Goal: Information Seeking & Learning: Learn about a topic

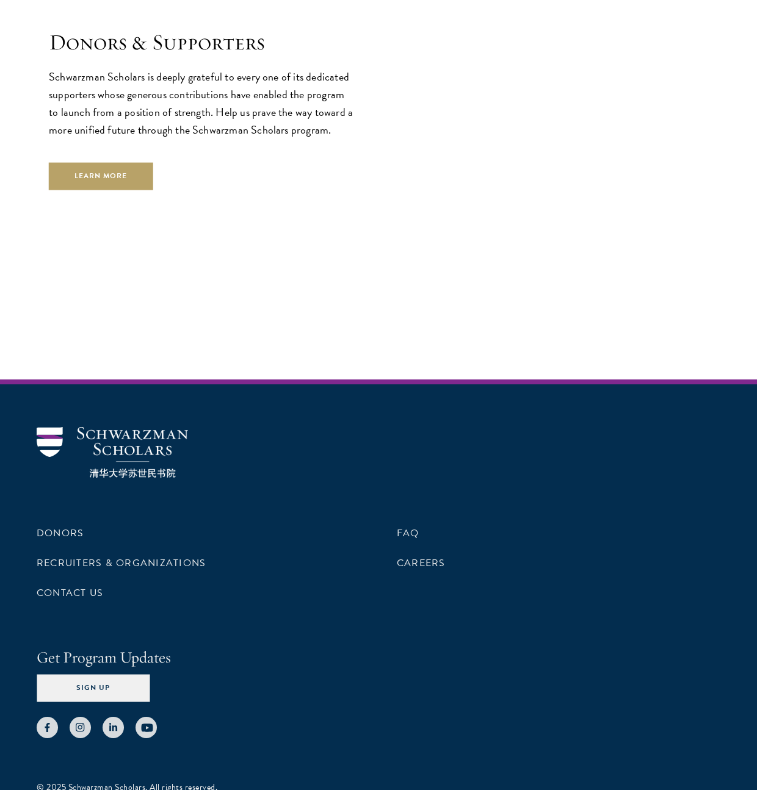
scroll to position [3666, 0]
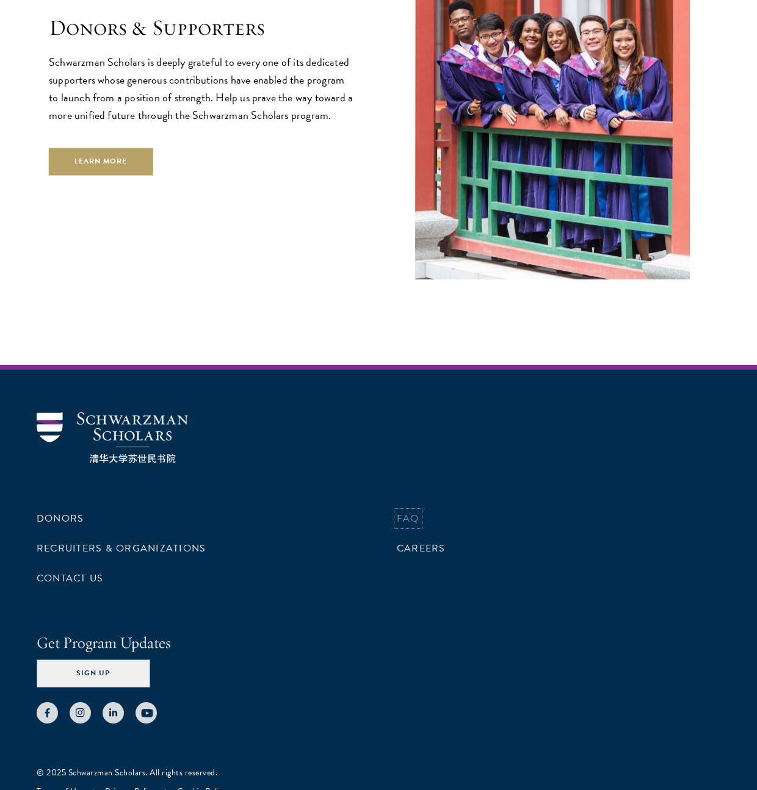
click at [412, 511] on link "FAQ" at bounding box center [408, 518] width 23 height 15
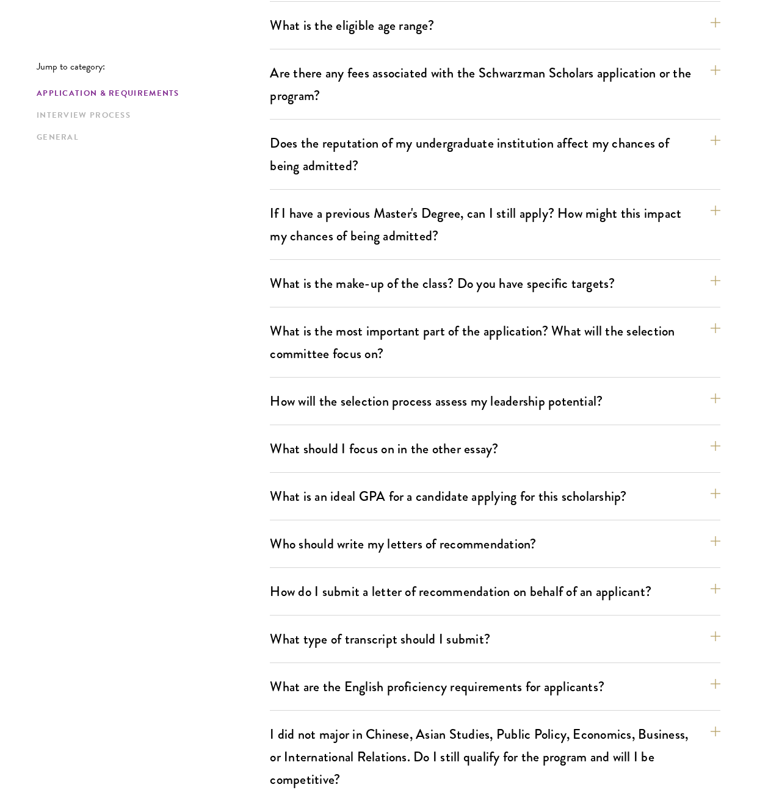
scroll to position [488, 0]
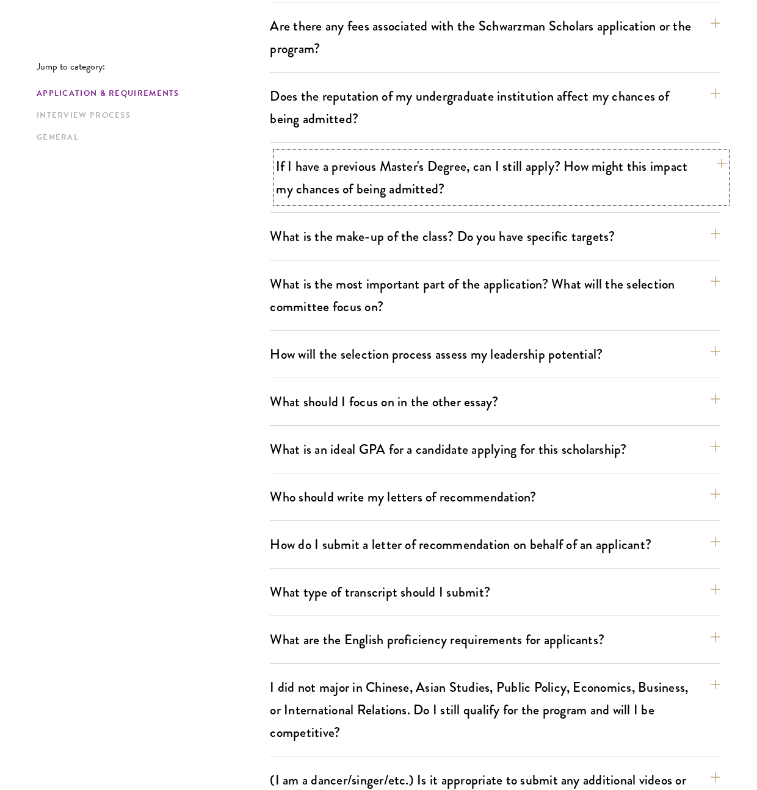
click at [470, 192] on button "If I have a previous Master's Degree, can I still apply? How might this impact …" at bounding box center [501, 178] width 450 height 50
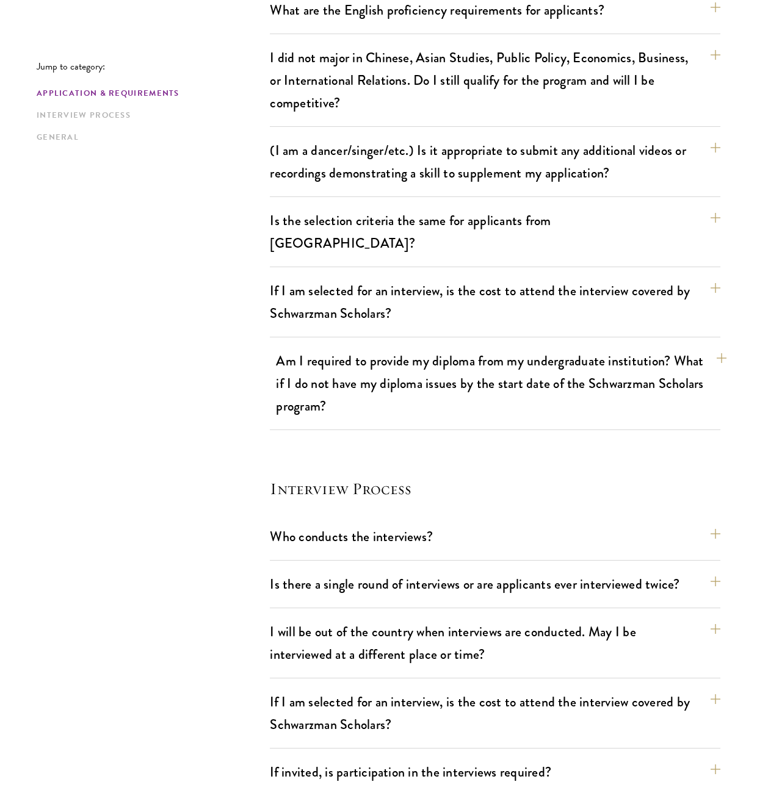
scroll to position [1281, 0]
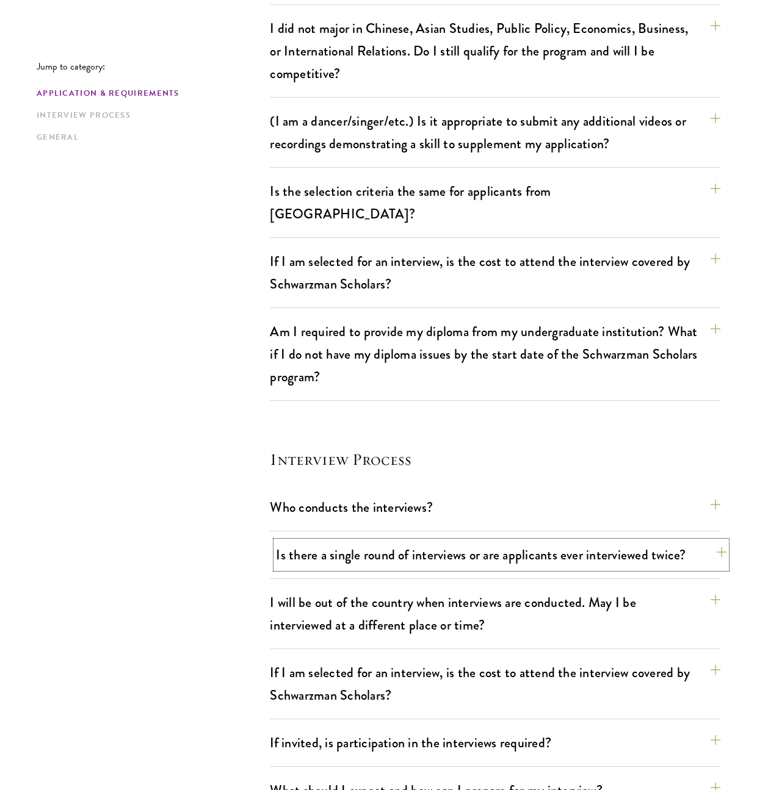
click at [621, 541] on button "Is there a single round of interviews or are applicants ever interviewed twice?" at bounding box center [501, 554] width 450 height 27
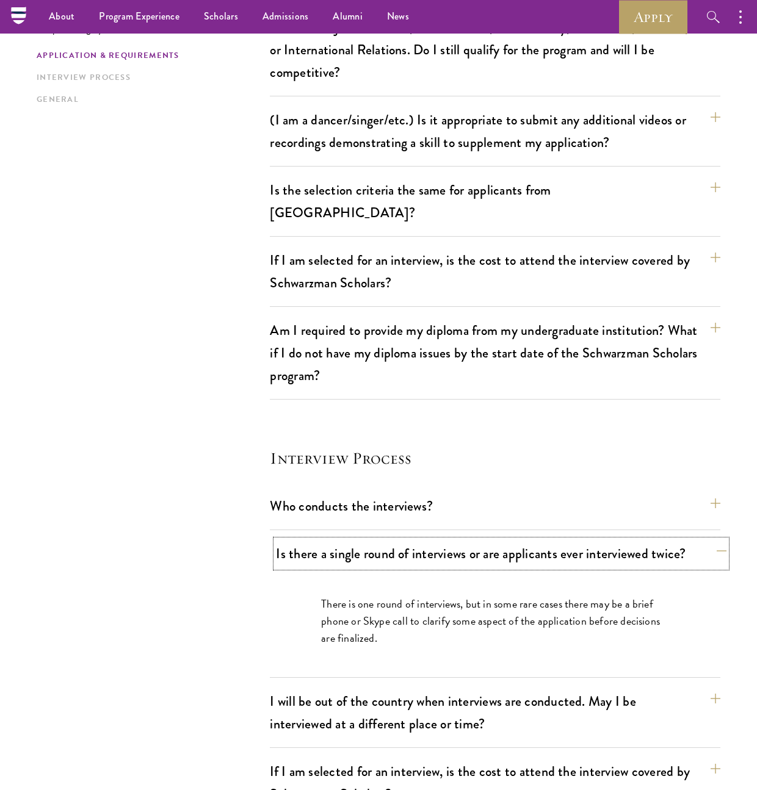
scroll to position [1147, 0]
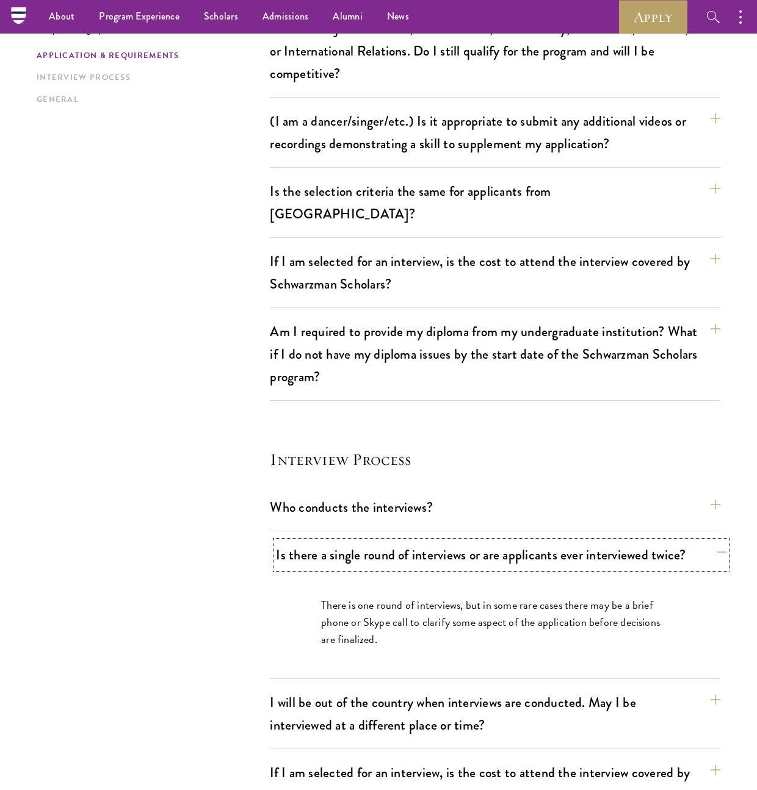
click at [621, 541] on button "Is there a single round of interviews or are applicants ever interviewed twice?" at bounding box center [501, 554] width 450 height 27
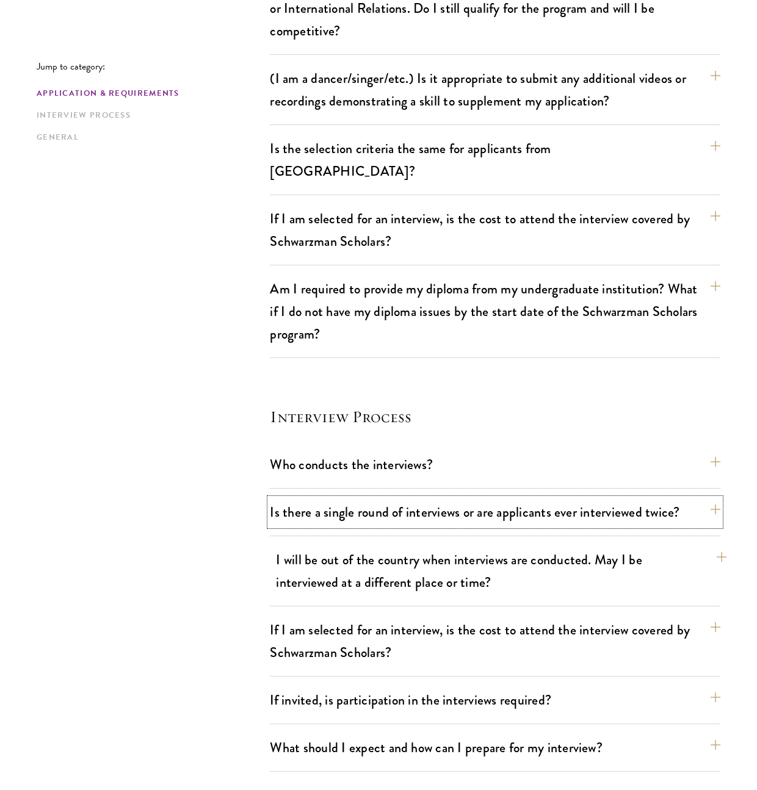
scroll to position [1208, 0]
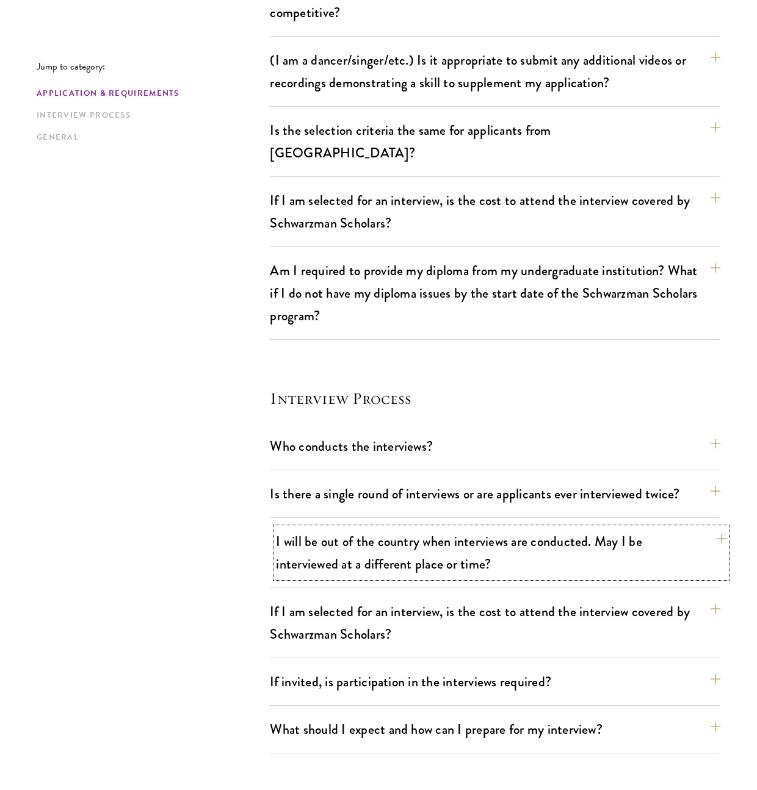
click at [591, 528] on button "I will be out of the country when interviews are conducted. May I be interviewe…" at bounding box center [501, 553] width 450 height 50
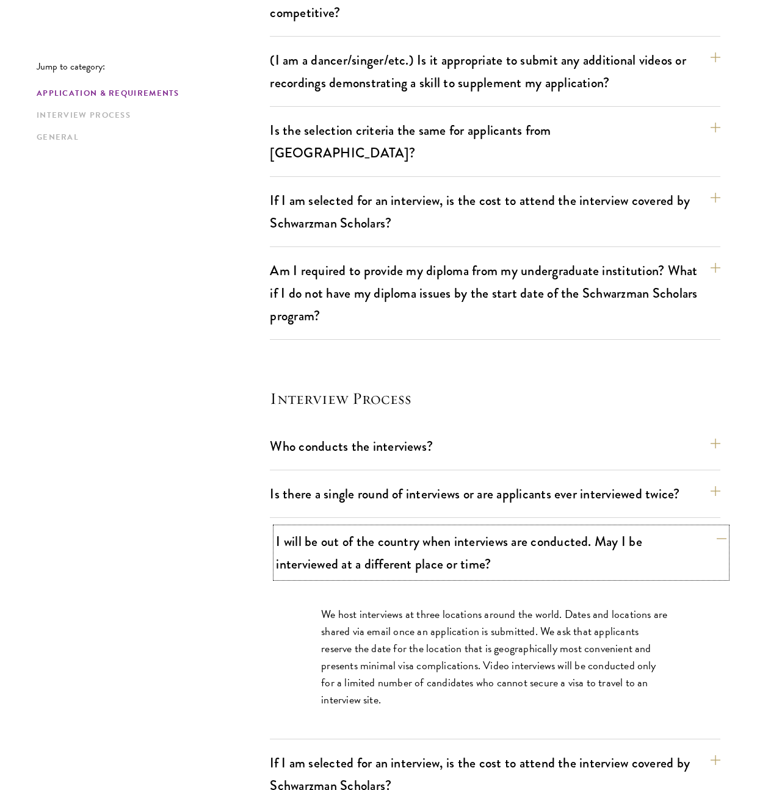
click at [584, 528] on button "I will be out of the country when interviews are conducted. May I be interviewe…" at bounding box center [501, 553] width 450 height 50
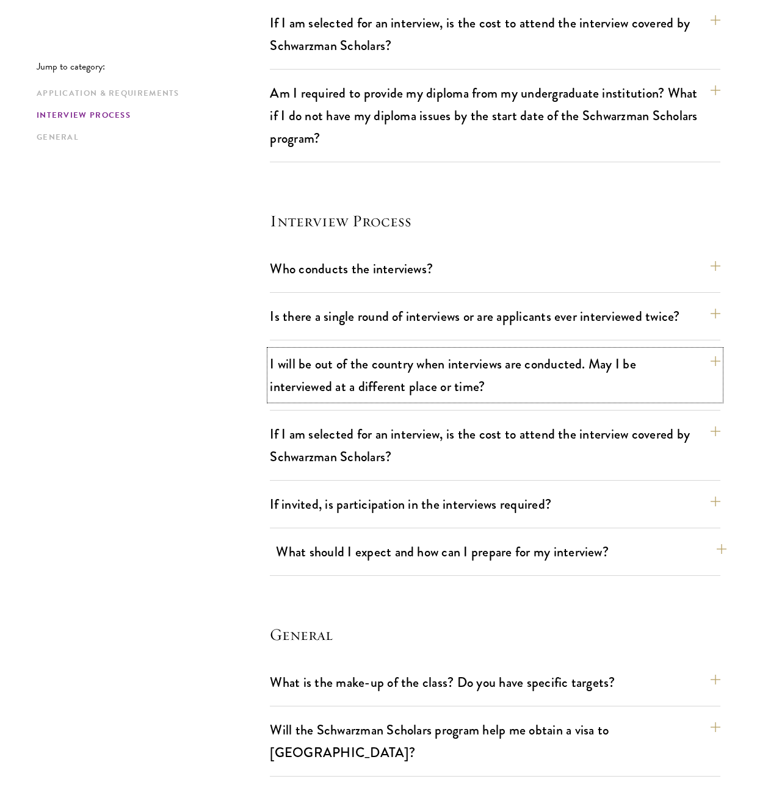
scroll to position [1391, 0]
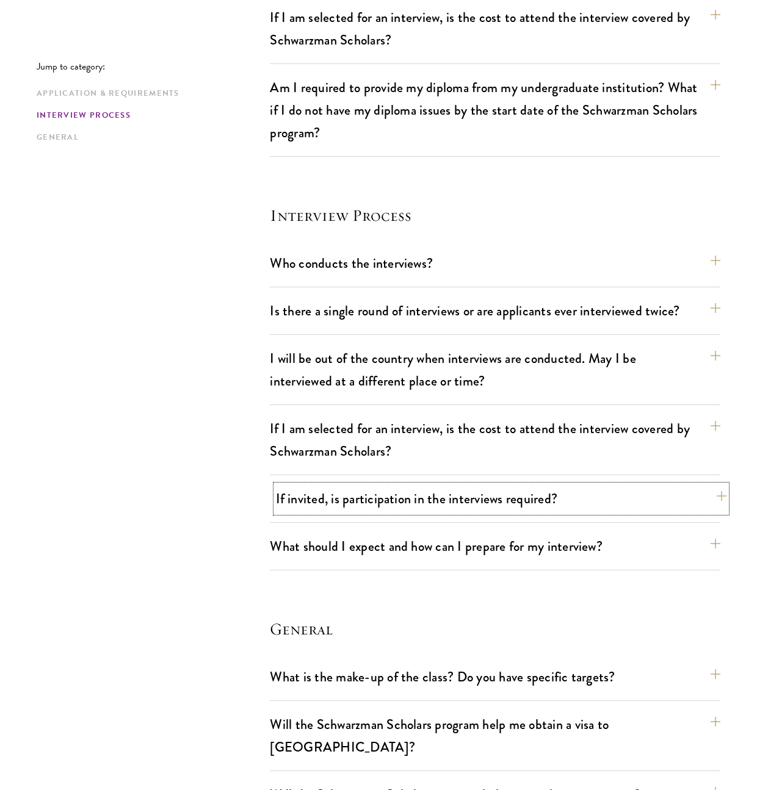
click at [599, 485] on button "If invited, is participation in the interviews required?" at bounding box center [501, 498] width 450 height 27
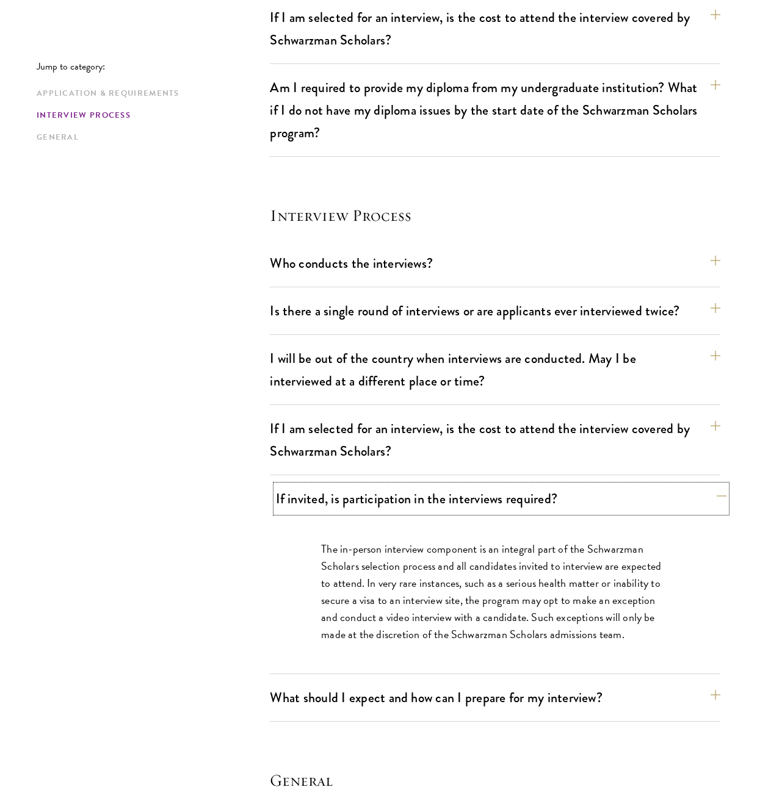
click at [594, 485] on button "If invited, is participation in the interviews required?" at bounding box center [501, 498] width 450 height 27
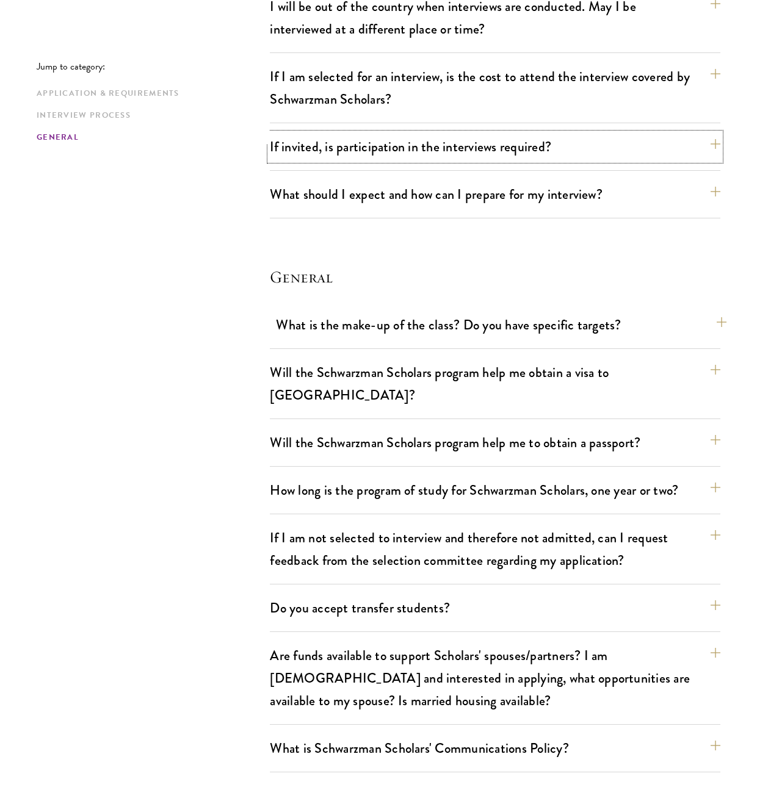
scroll to position [1757, 0]
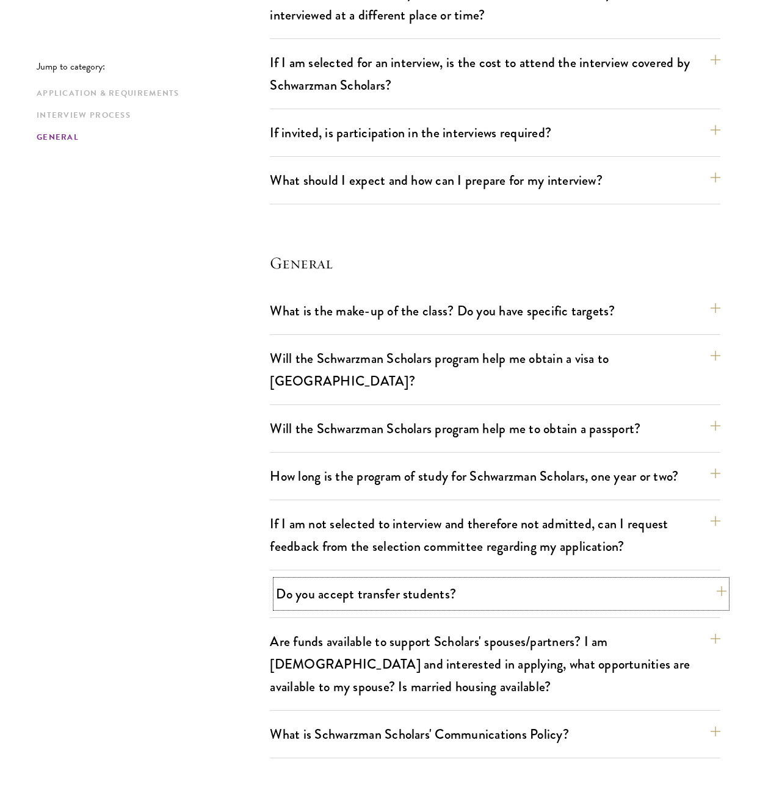
click at [557, 580] on button "Do you accept transfer students?" at bounding box center [501, 593] width 450 height 27
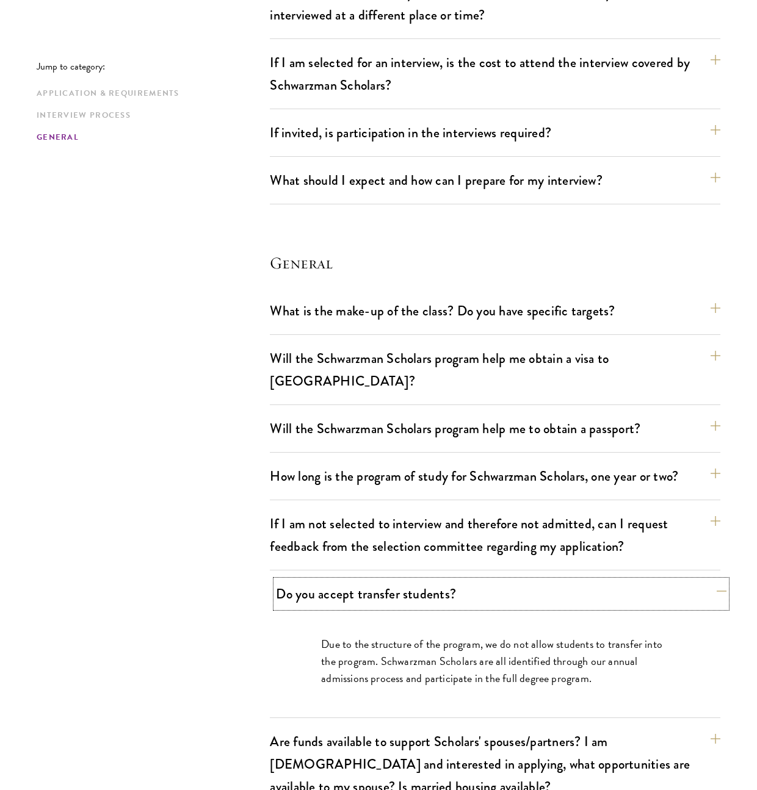
click at [574, 580] on button "Do you accept transfer students?" at bounding box center [501, 593] width 450 height 27
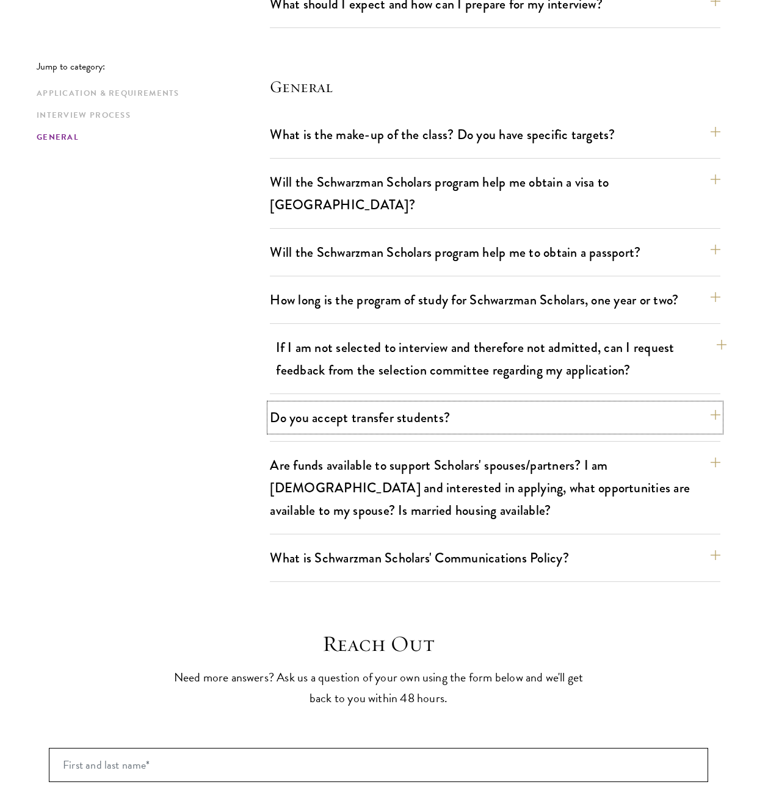
scroll to position [1940, 0]
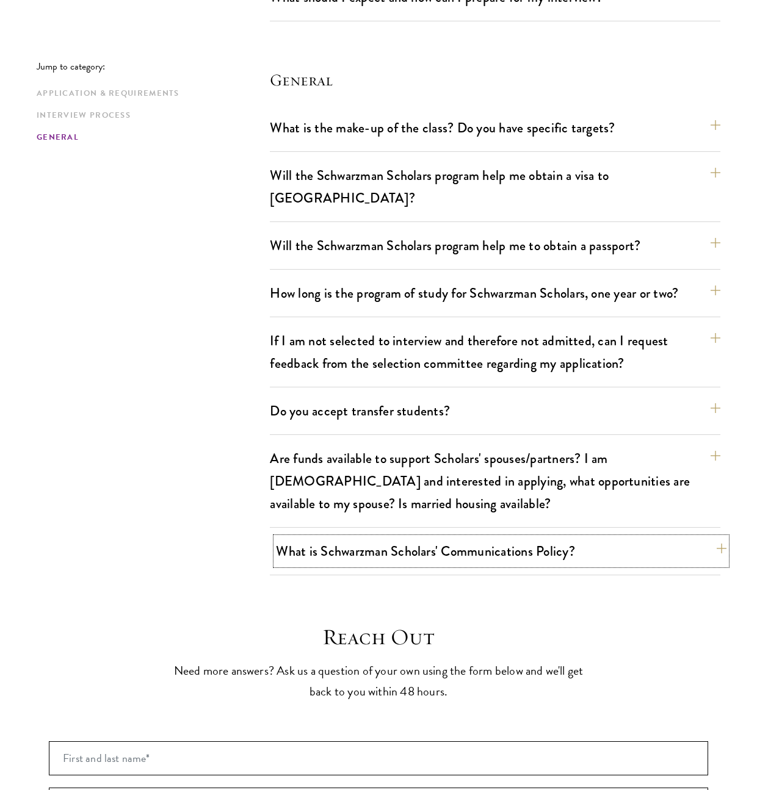
click at [591, 538] on button "What is Schwarzman Scholars' Communications Policy?" at bounding box center [501, 551] width 450 height 27
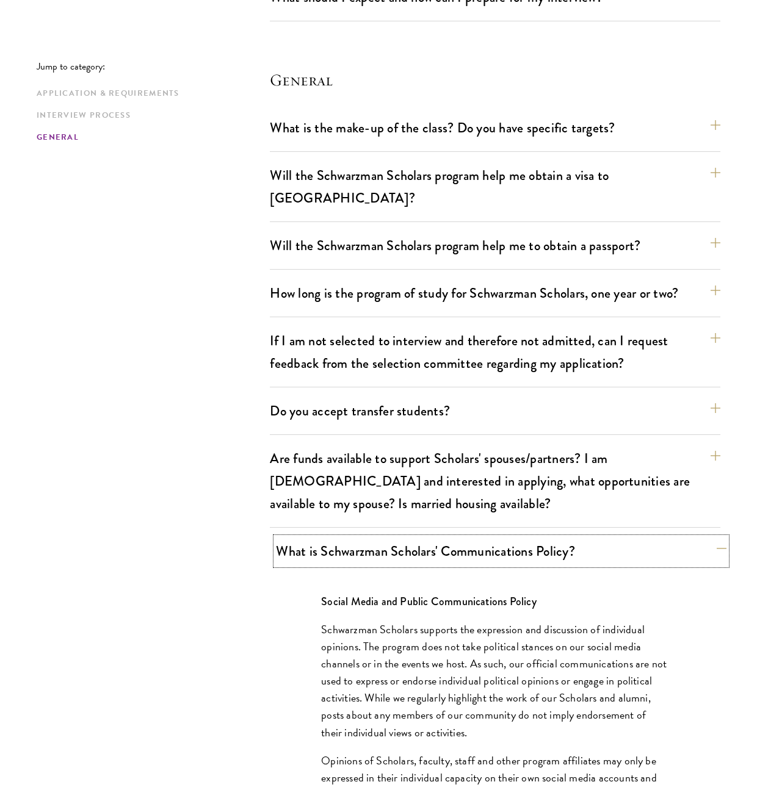
click at [591, 538] on button "What is Schwarzman Scholars' Communications Policy?" at bounding box center [501, 551] width 450 height 27
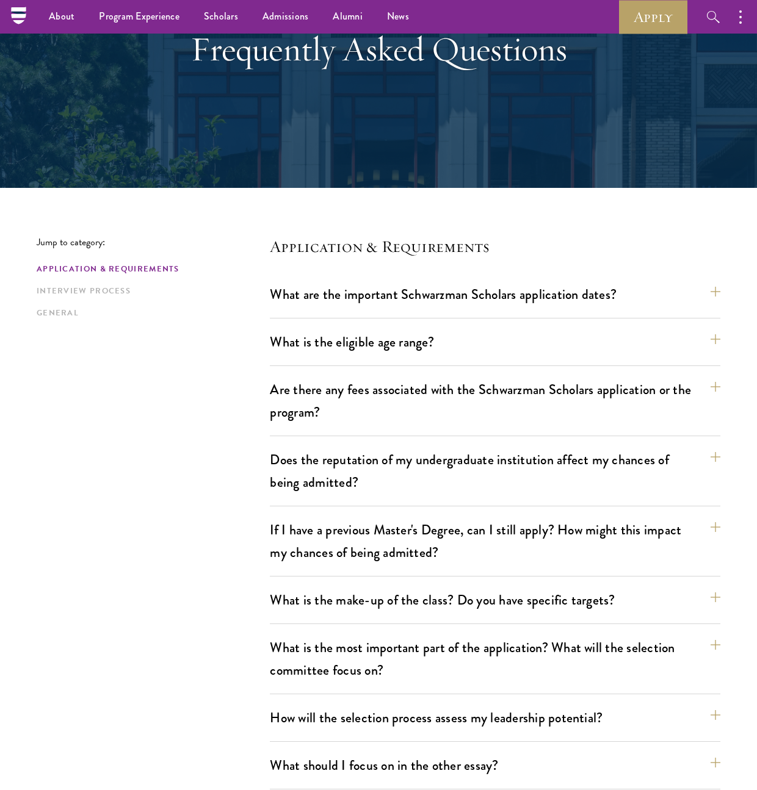
scroll to position [0, 0]
